Goal: Register for event/course

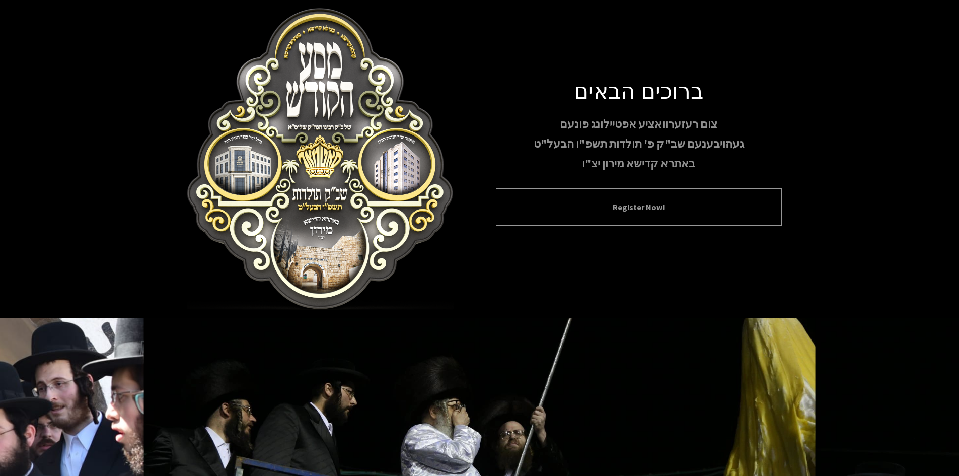
click at [563, 199] on div "Register Now!" at bounding box center [639, 206] width 286 height 37
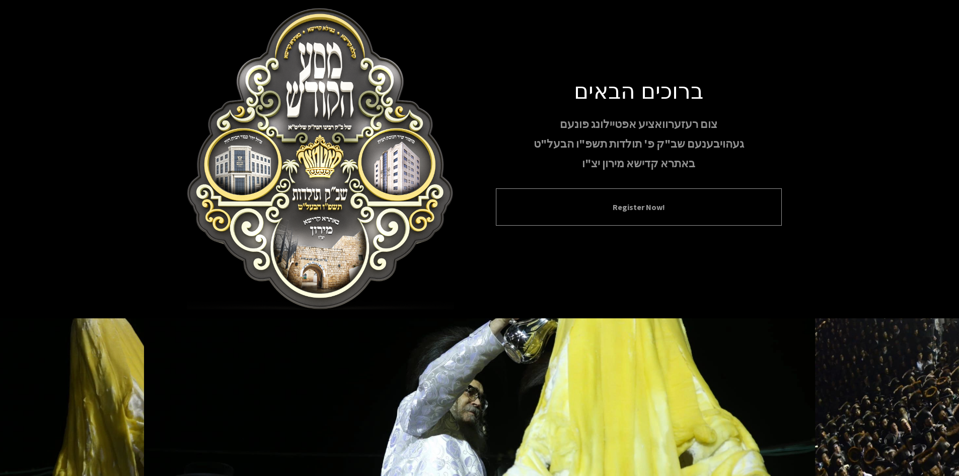
click at [624, 217] on div "Register Now!" at bounding box center [639, 206] width 286 height 37
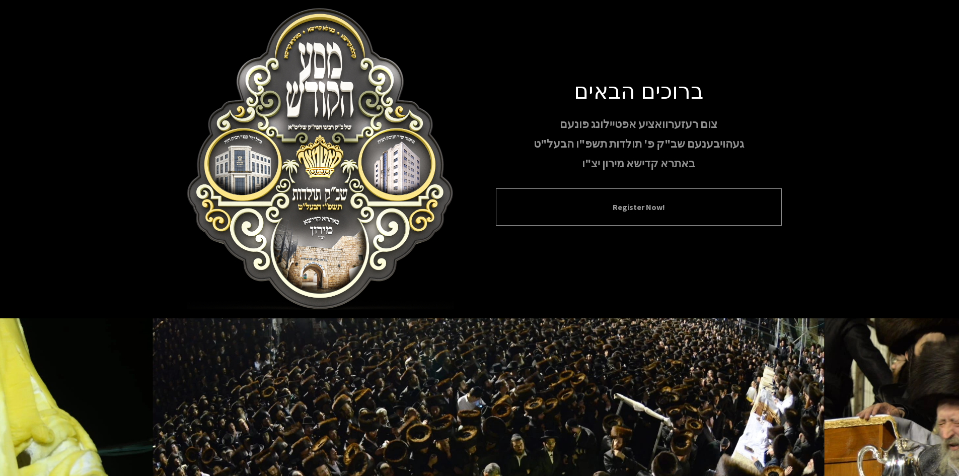
click at [623, 205] on button "Register Now!" at bounding box center [639, 207] width 261 height 12
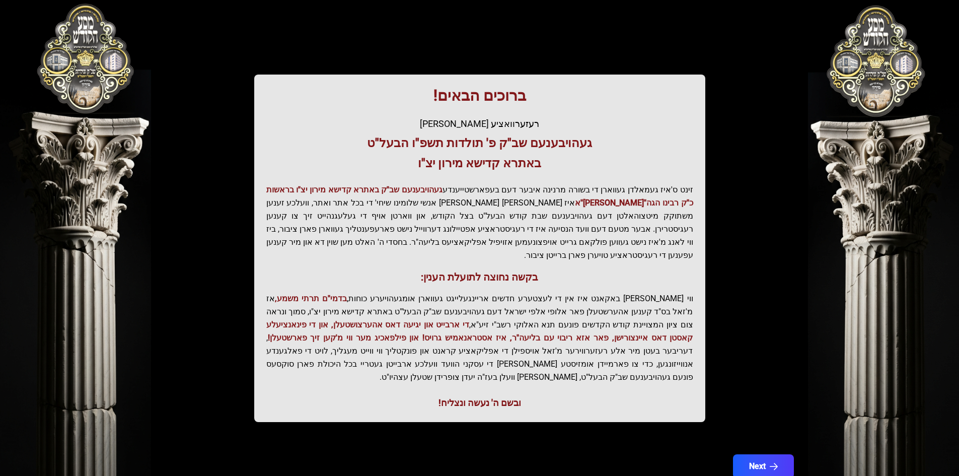
scroll to position [101, 0]
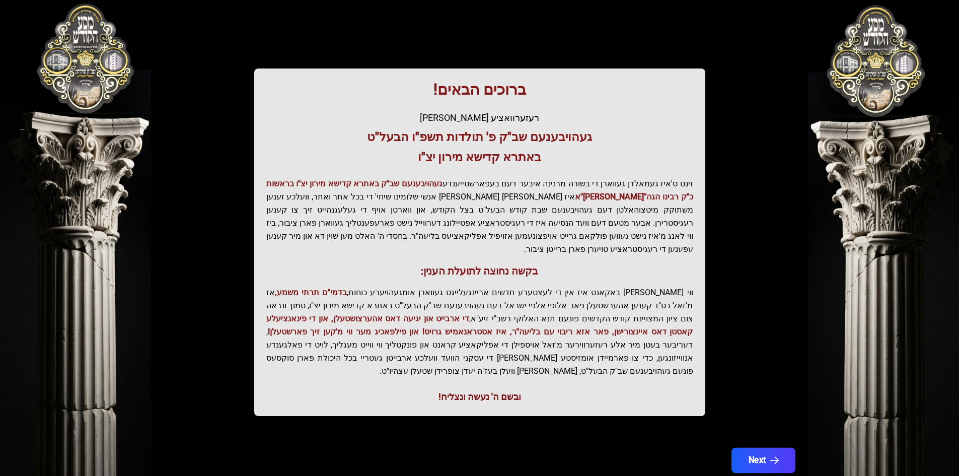
click at [761, 448] on button "Next" at bounding box center [763, 460] width 64 height 25
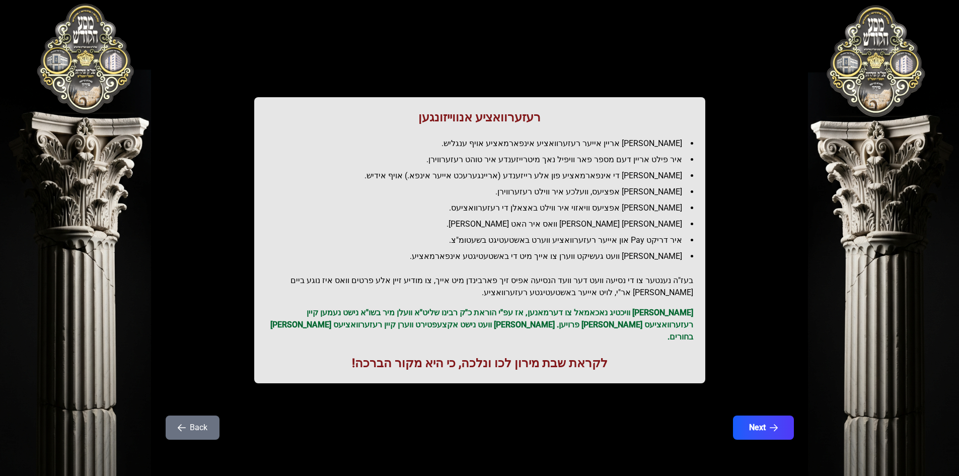
scroll to position [0, 0]
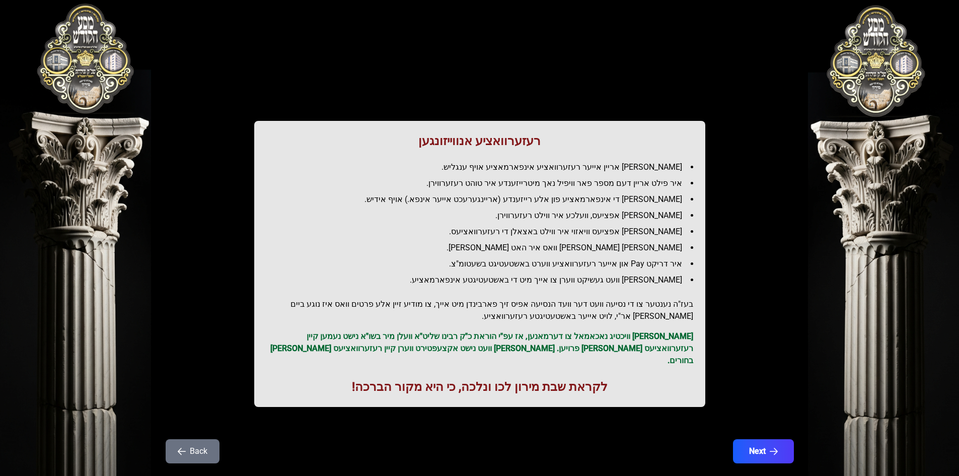
click at [761, 440] on button "Next" at bounding box center [763, 451] width 61 height 24
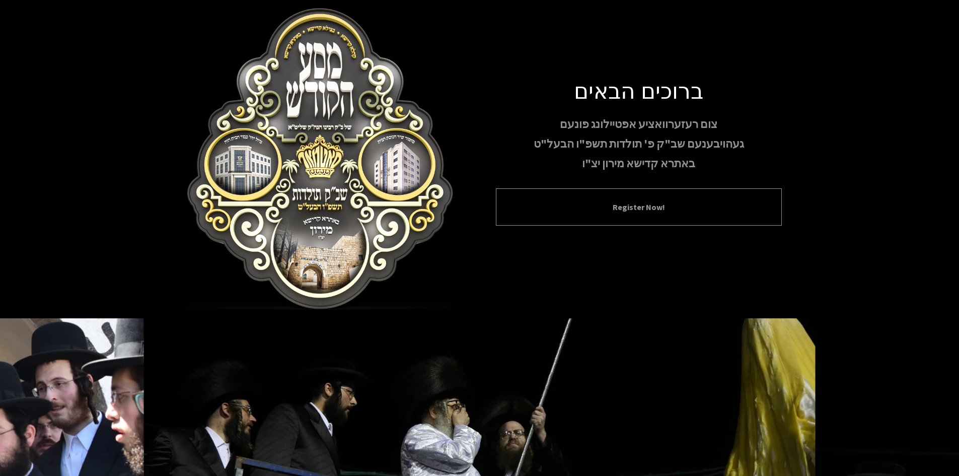
click at [602, 213] on button "Register Now!" at bounding box center [639, 207] width 261 height 12
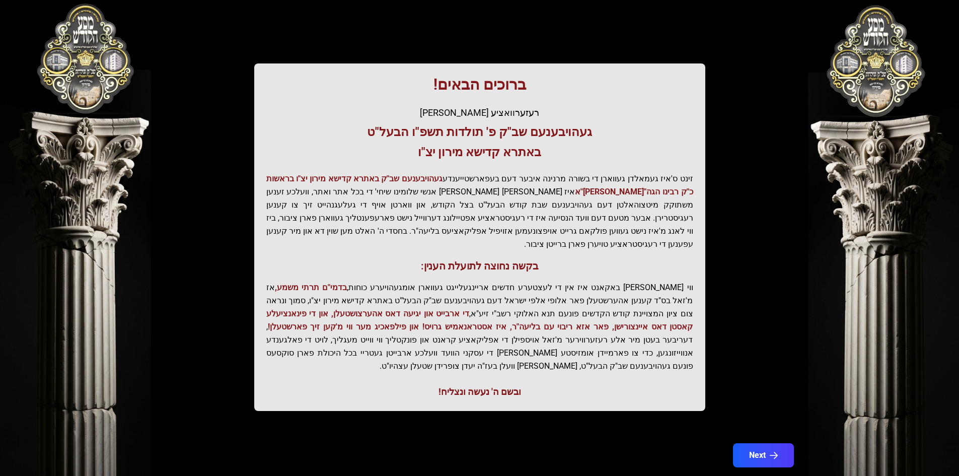
scroll to position [107, 0]
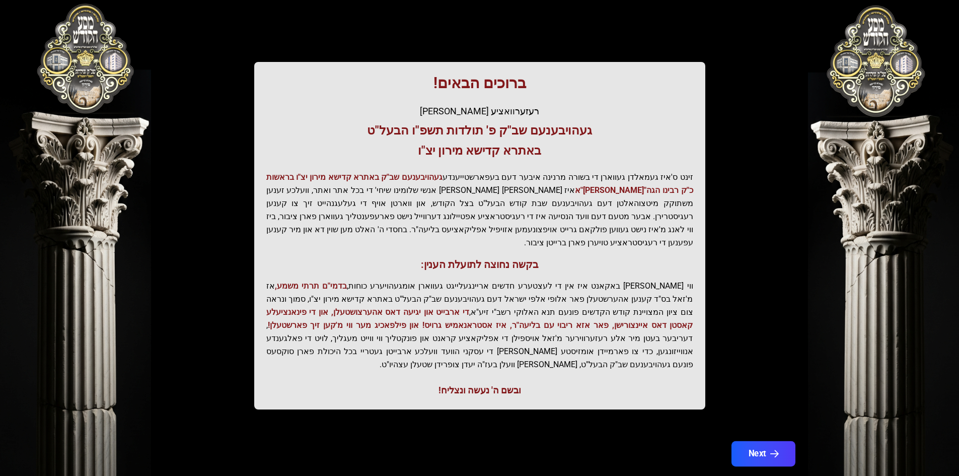
click at [758, 441] on button "Next" at bounding box center [763, 453] width 64 height 25
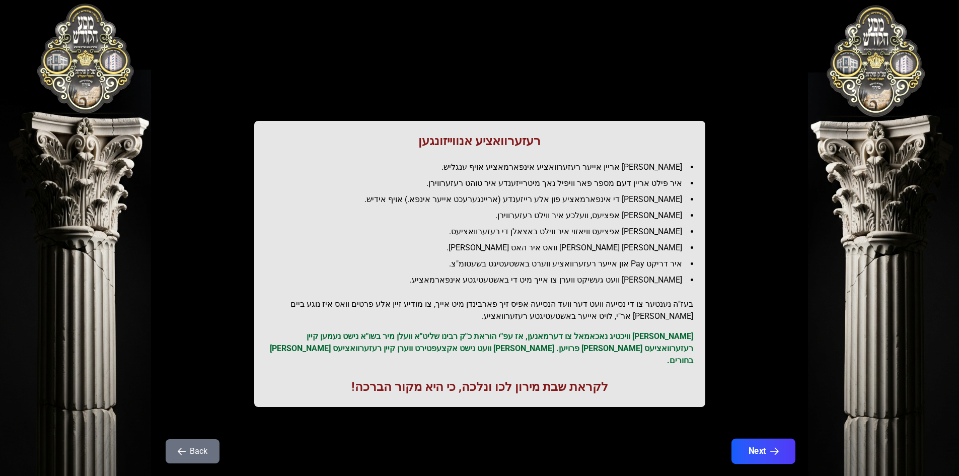
click at [755, 439] on button "Next" at bounding box center [763, 451] width 64 height 25
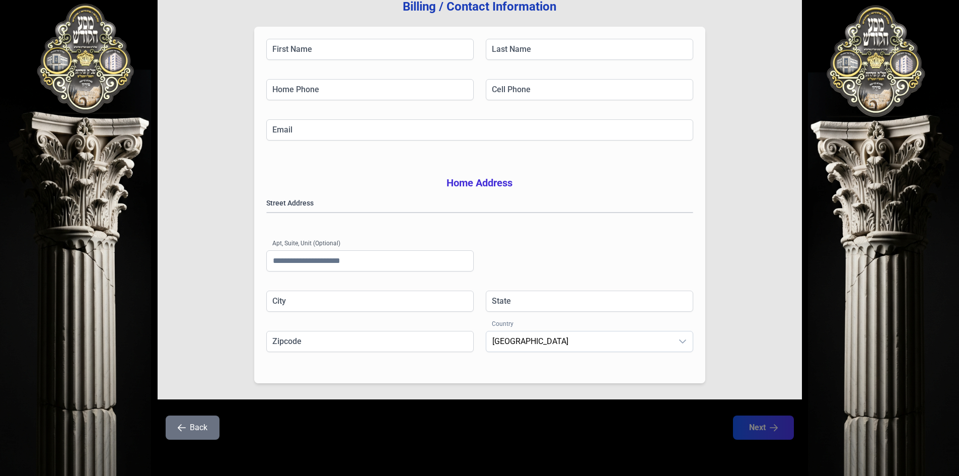
scroll to position [148, 0]
